Goal: Find specific page/section: Find specific page/section

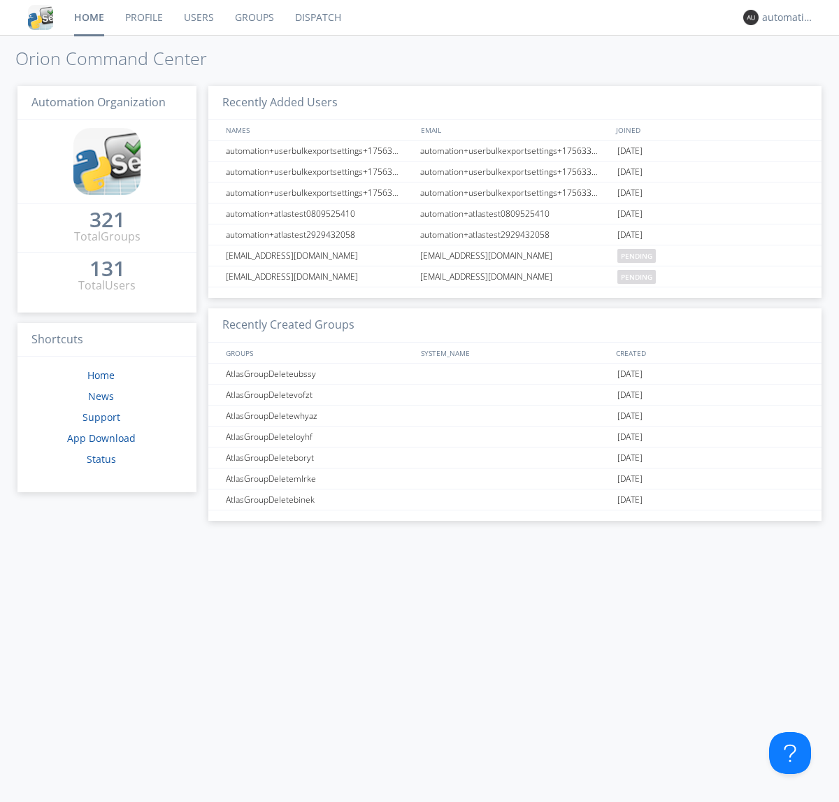
click at [317, 17] on link "Dispatch" at bounding box center [317, 17] width 67 height 35
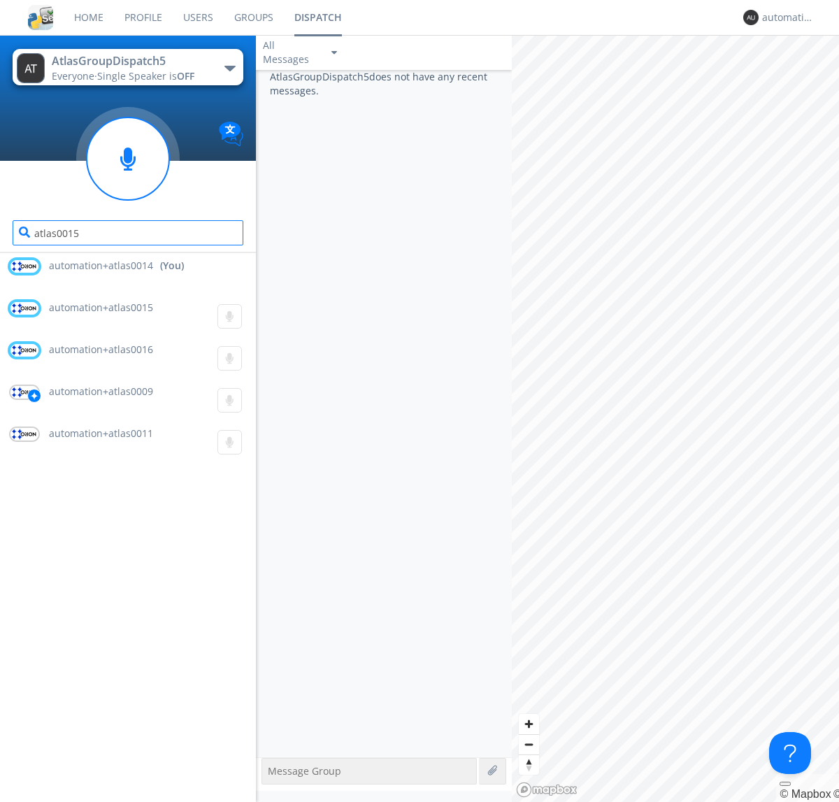
type input "atlas0015"
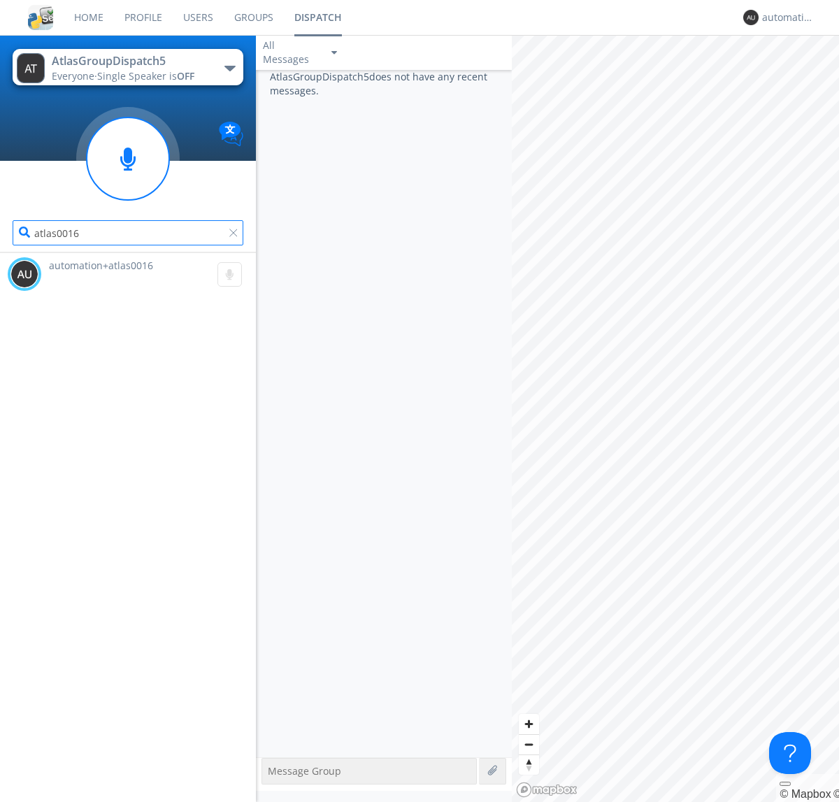
type input "atlas0016"
click at [784, 17] on div "automation+atlas0014" at bounding box center [788, 17] width 52 height 14
